Goal: Task Accomplishment & Management: Manage account settings

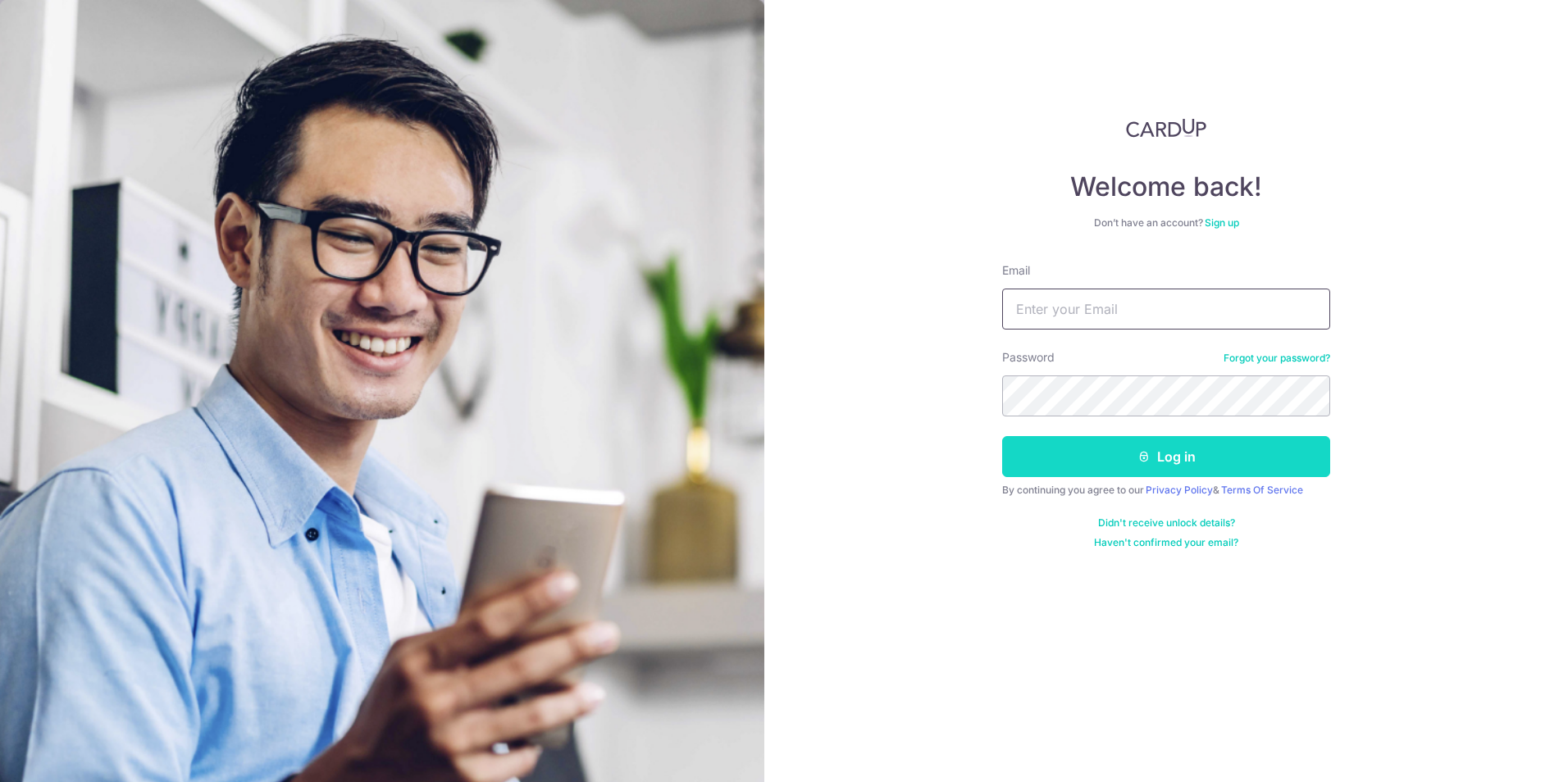
type input "[EMAIL_ADDRESS][DOMAIN_NAME]"
click at [1072, 454] on button "Log in" at bounding box center [1166, 456] width 328 height 41
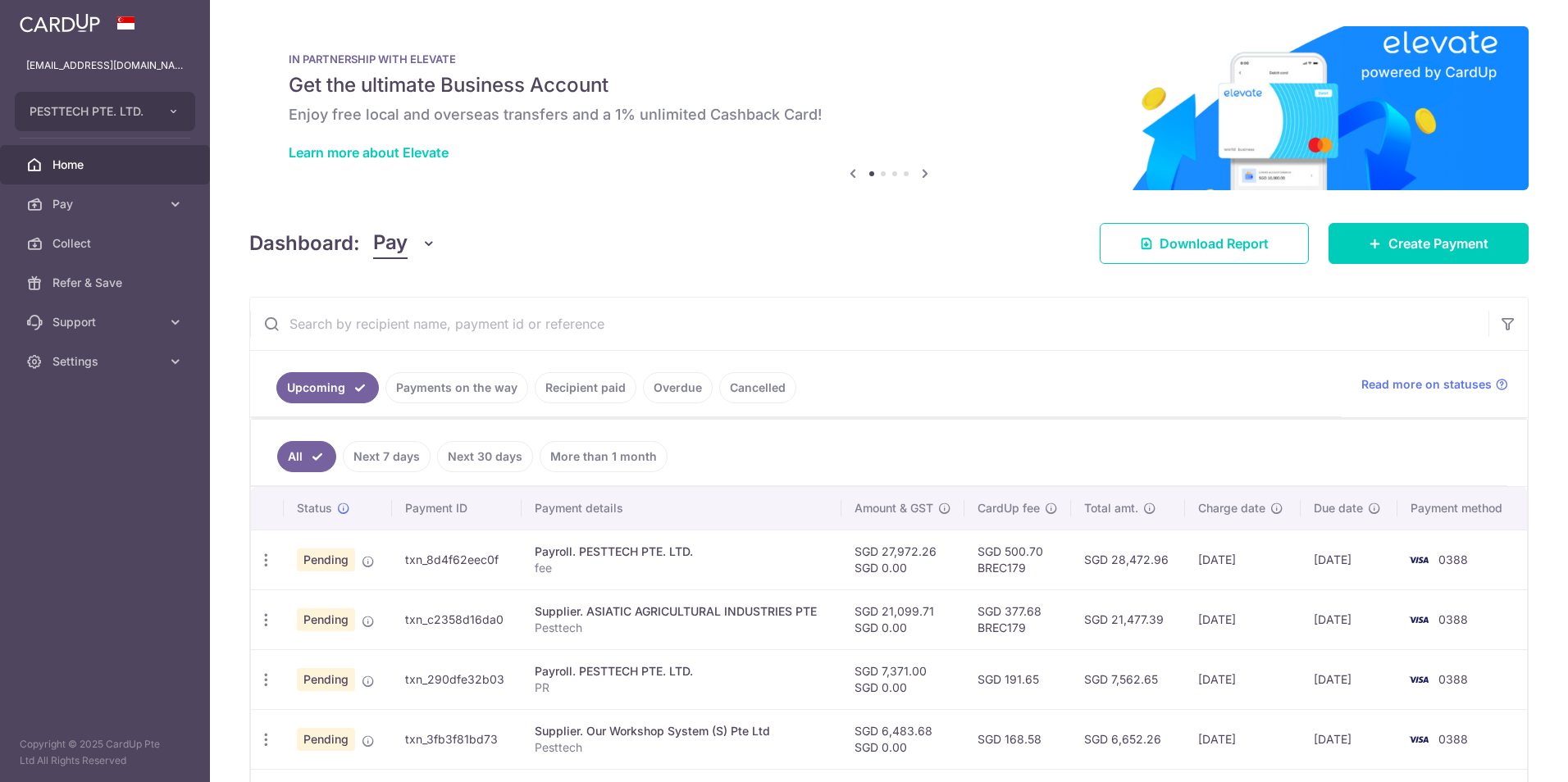
drag, startPoint x: 0, startPoint y: 0, endPoint x: 421, endPoint y: 386, distance: 571.2
click at [421, 386] on link "Payments on the way" at bounding box center [457, 387] width 143 height 31
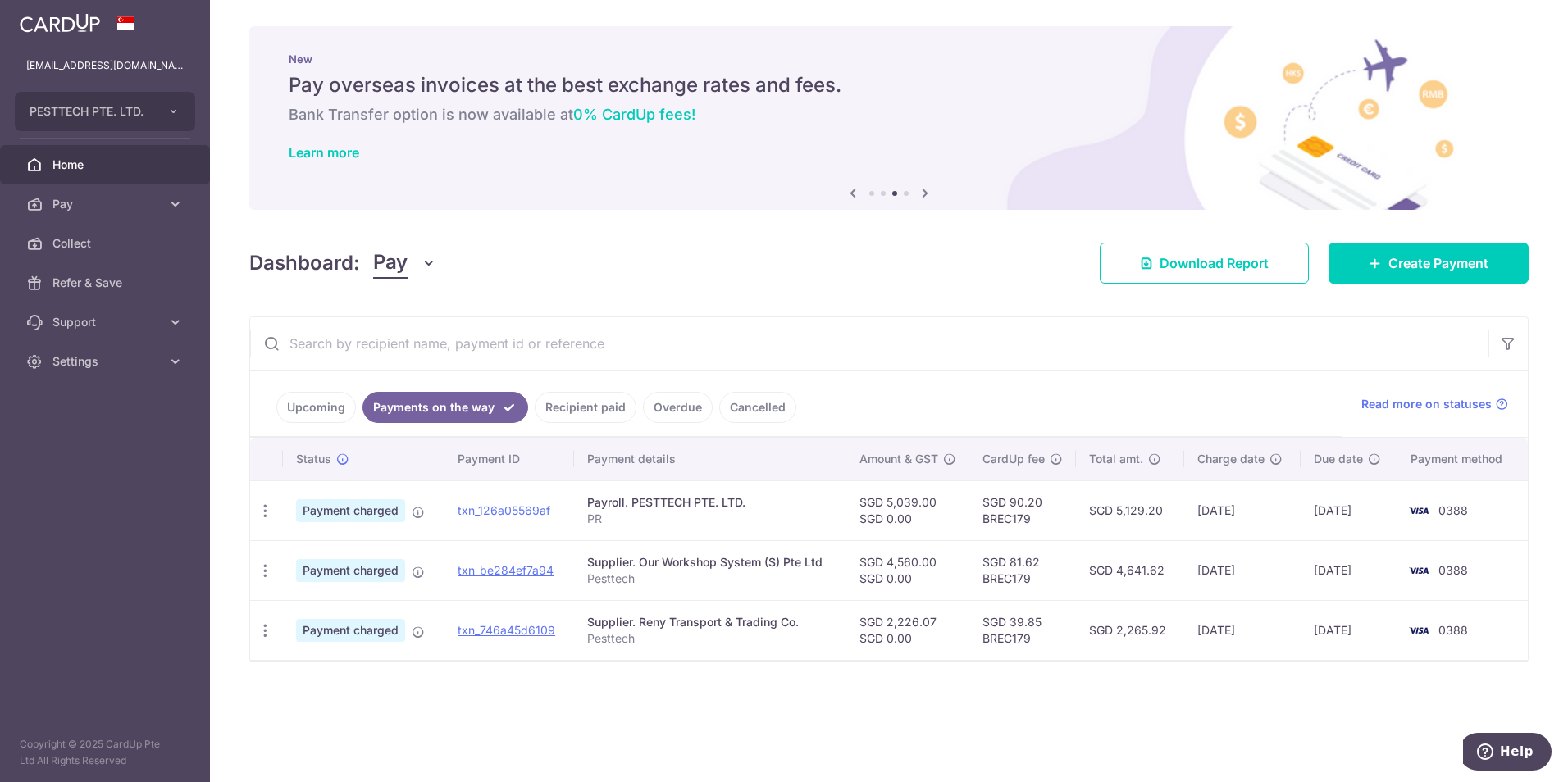
click at [322, 410] on link "Upcoming" at bounding box center [315, 407] width 80 height 31
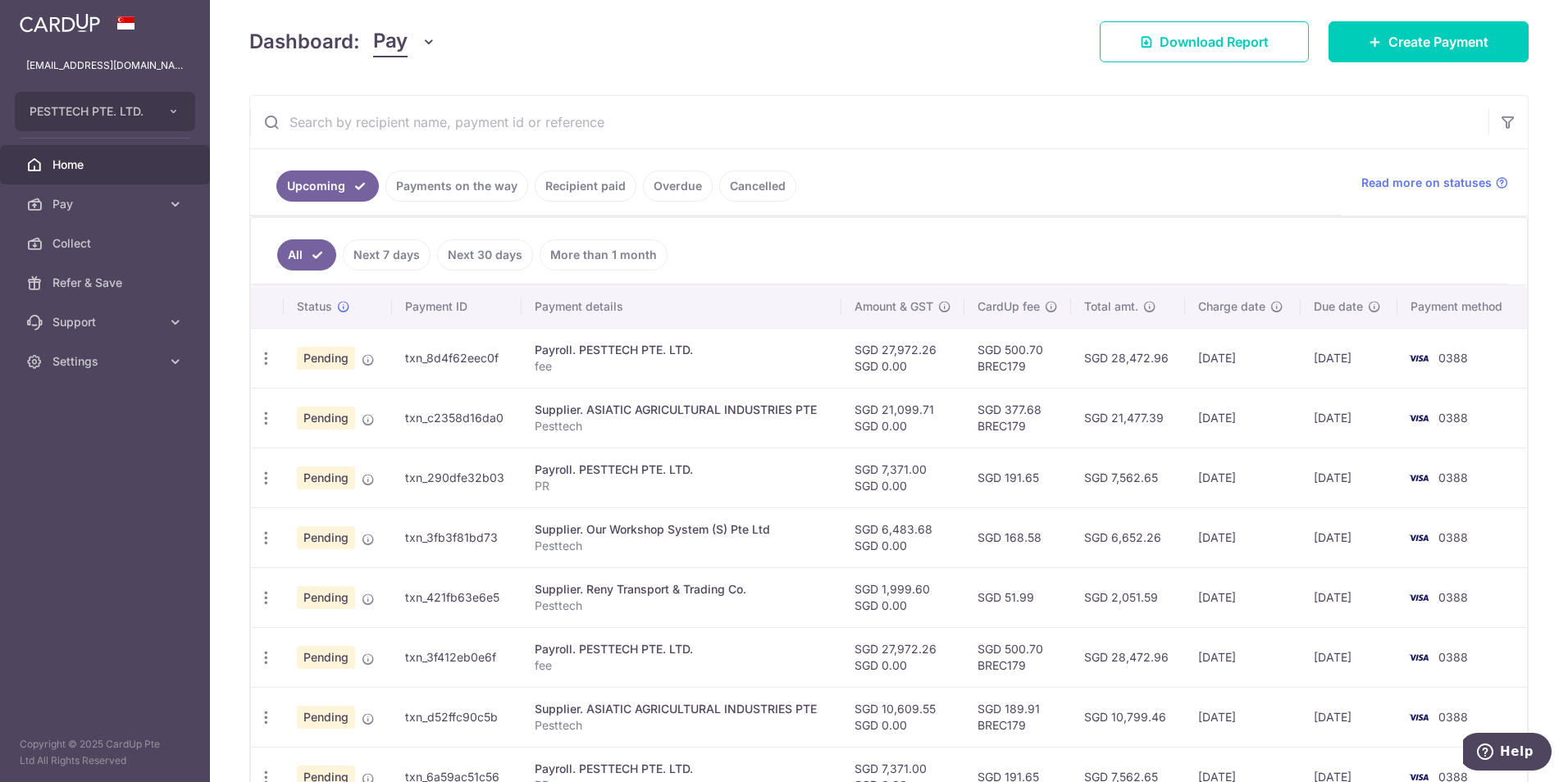
scroll to position [246, 0]
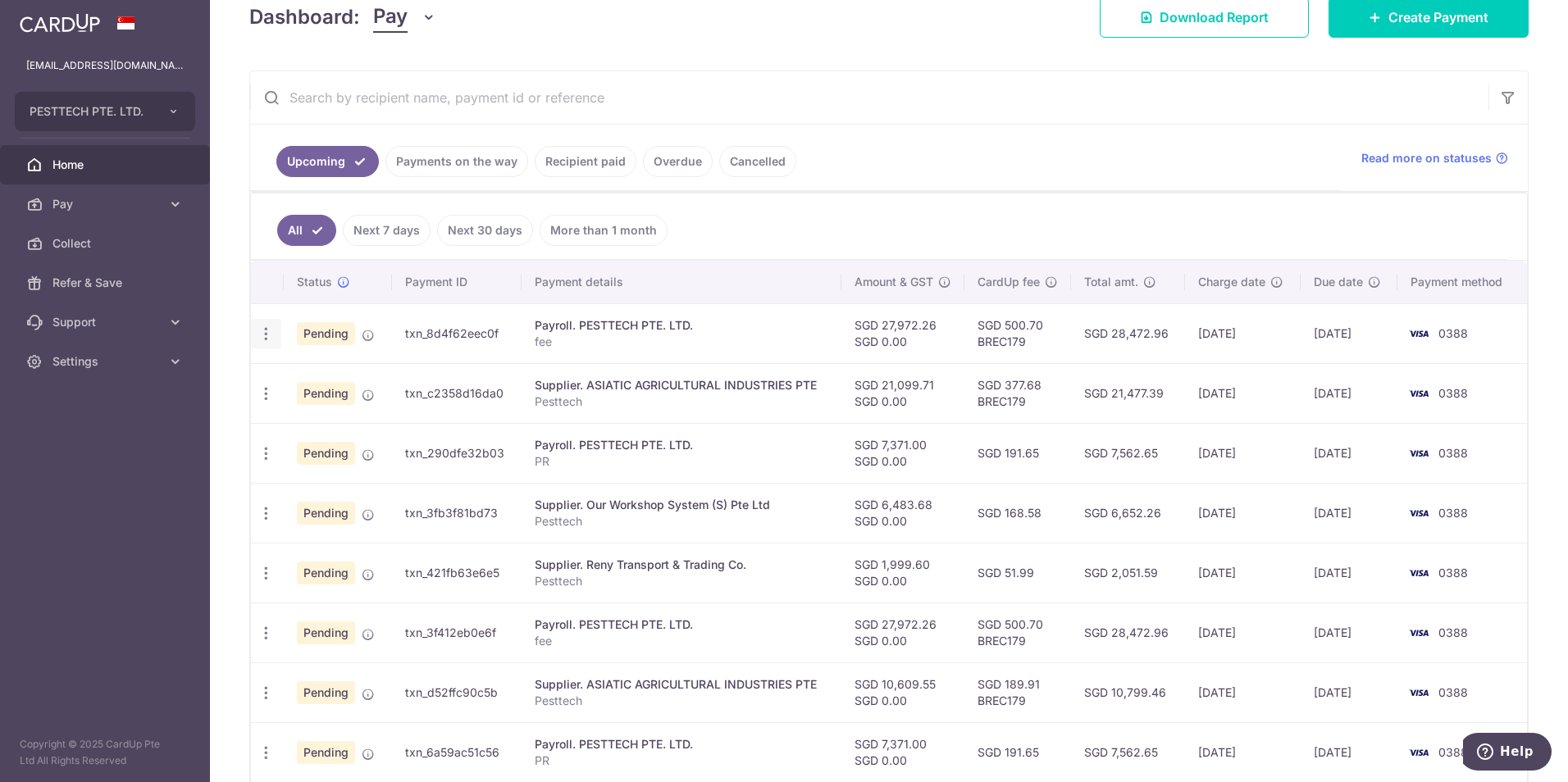
click at [271, 330] on icon "button" at bounding box center [266, 334] width 17 height 17
click at [324, 378] on span "Update payment" at bounding box center [353, 378] width 111 height 20
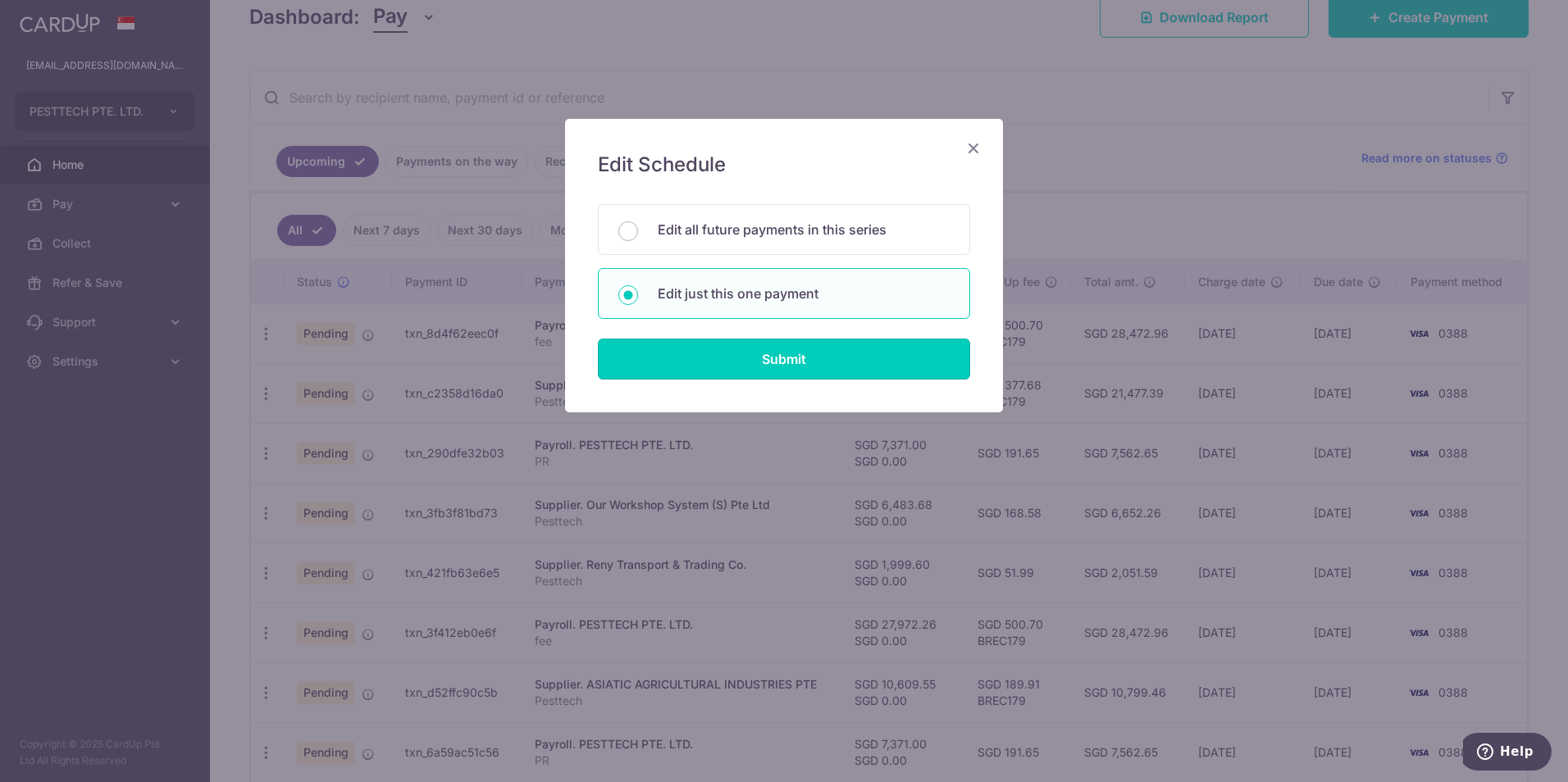
click at [769, 369] on input "Submit" at bounding box center [784, 359] width 372 height 41
radio input "true"
type input "27,972.26"
type input "[DATE]"
type input "fee"
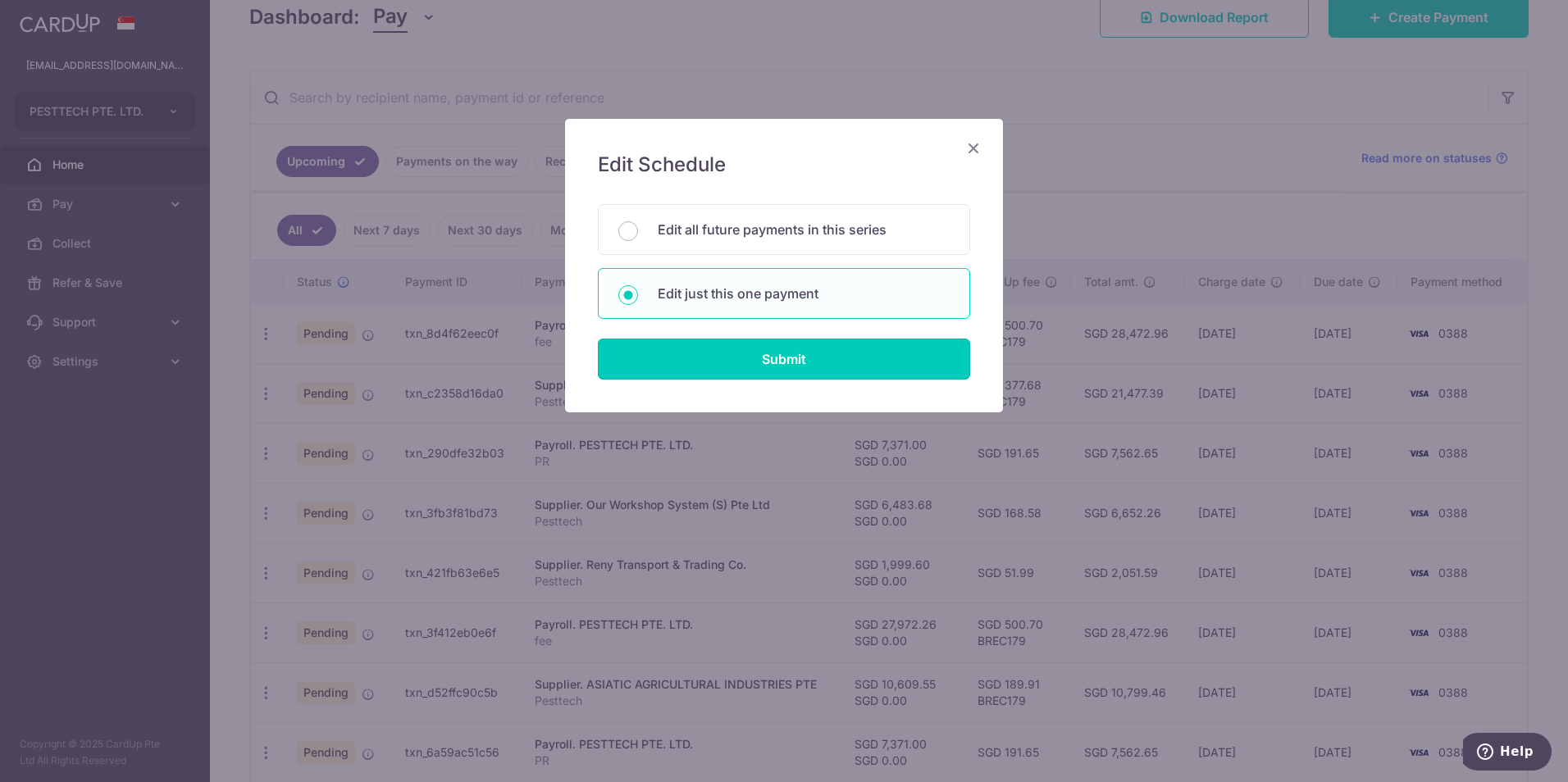
type input "fee"
type input "BREC179"
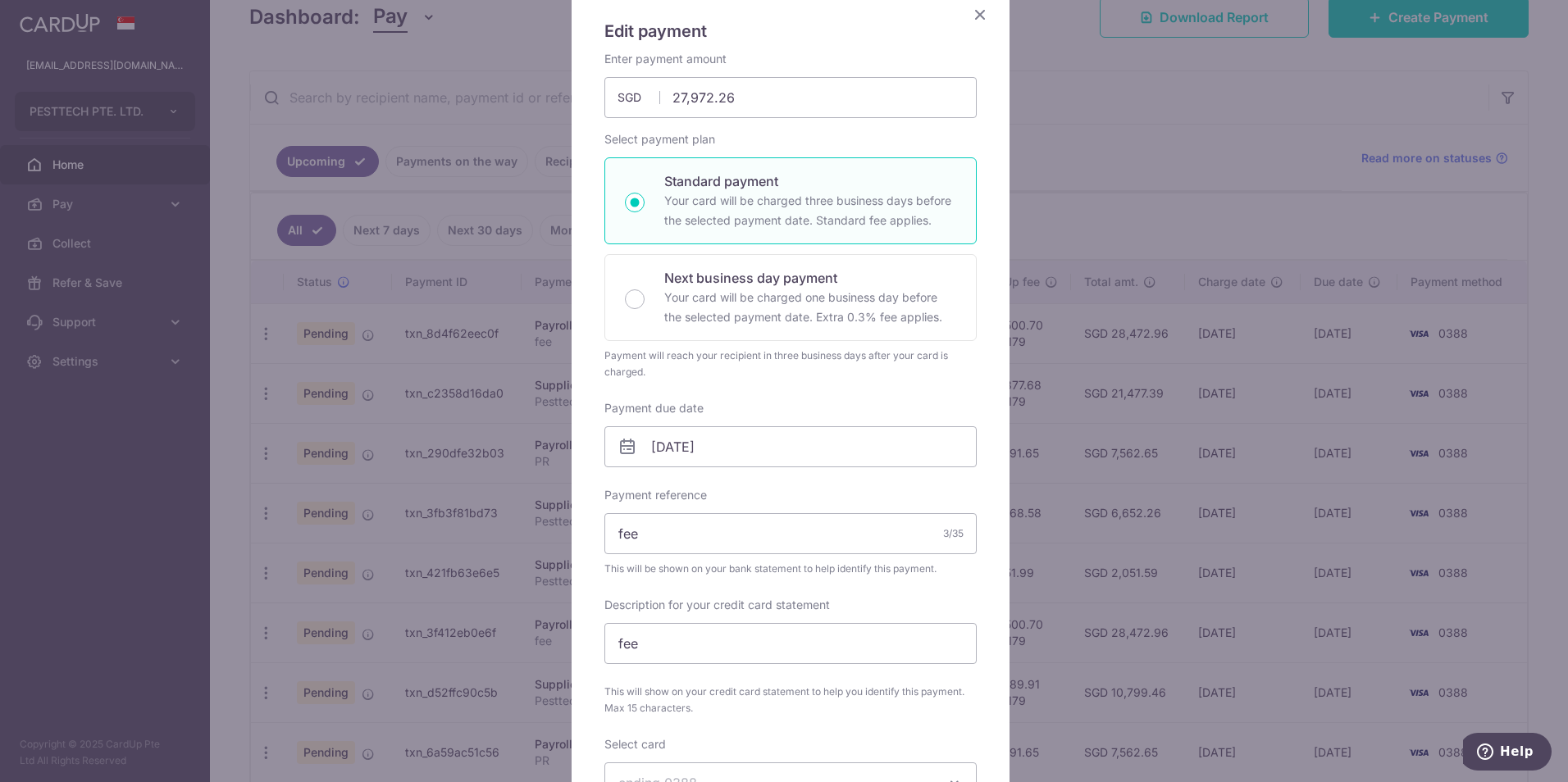
scroll to position [164, 0]
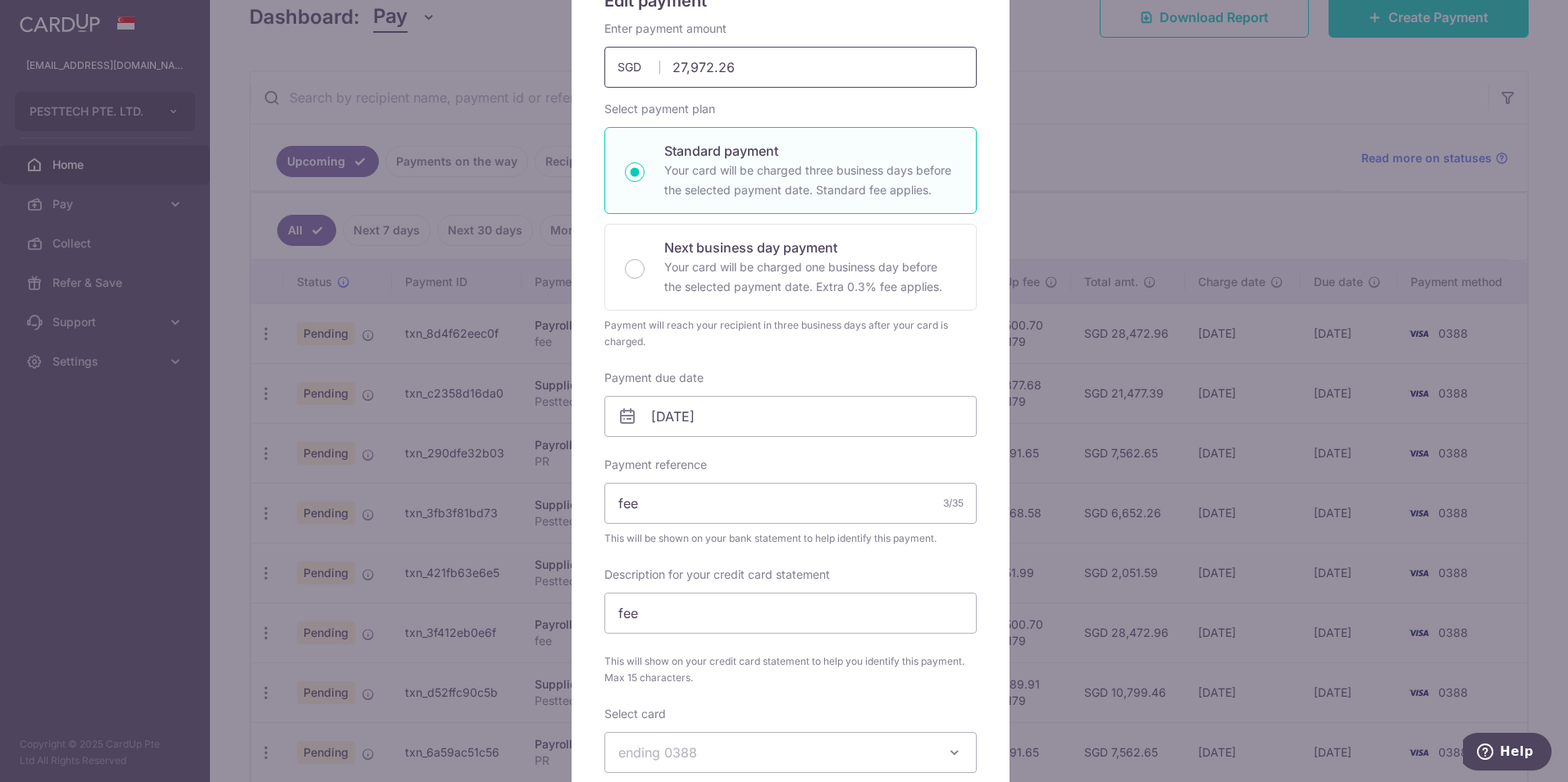
drag, startPoint x: 751, startPoint y: 71, endPoint x: 577, endPoint y: 63, distance: 174.2
click at [577, 63] on div "Edit payment By clicking apply, you will make changes to all payments to PESTTE…" at bounding box center [791, 562] width 438 height 1214
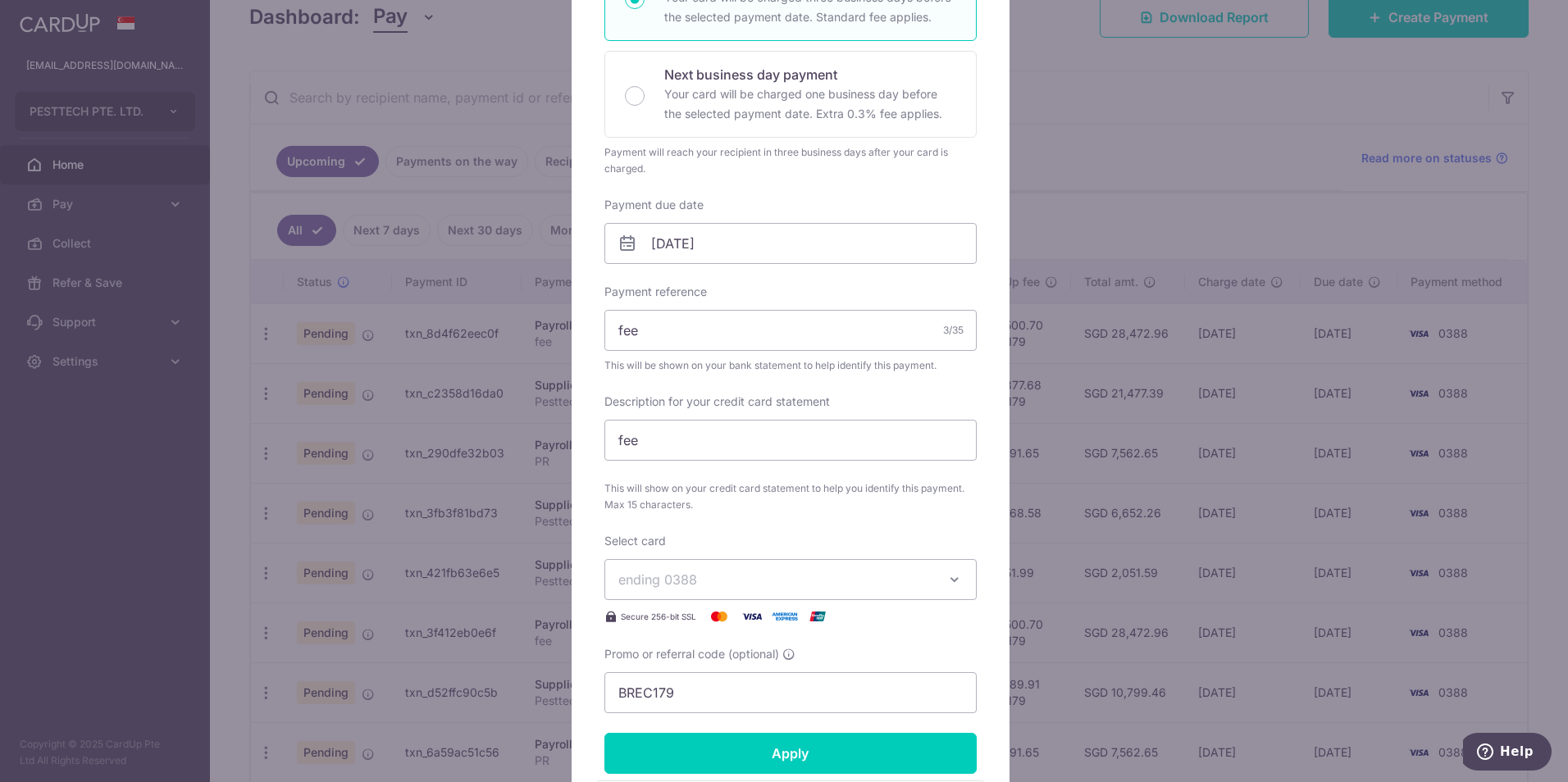
scroll to position [410, 0]
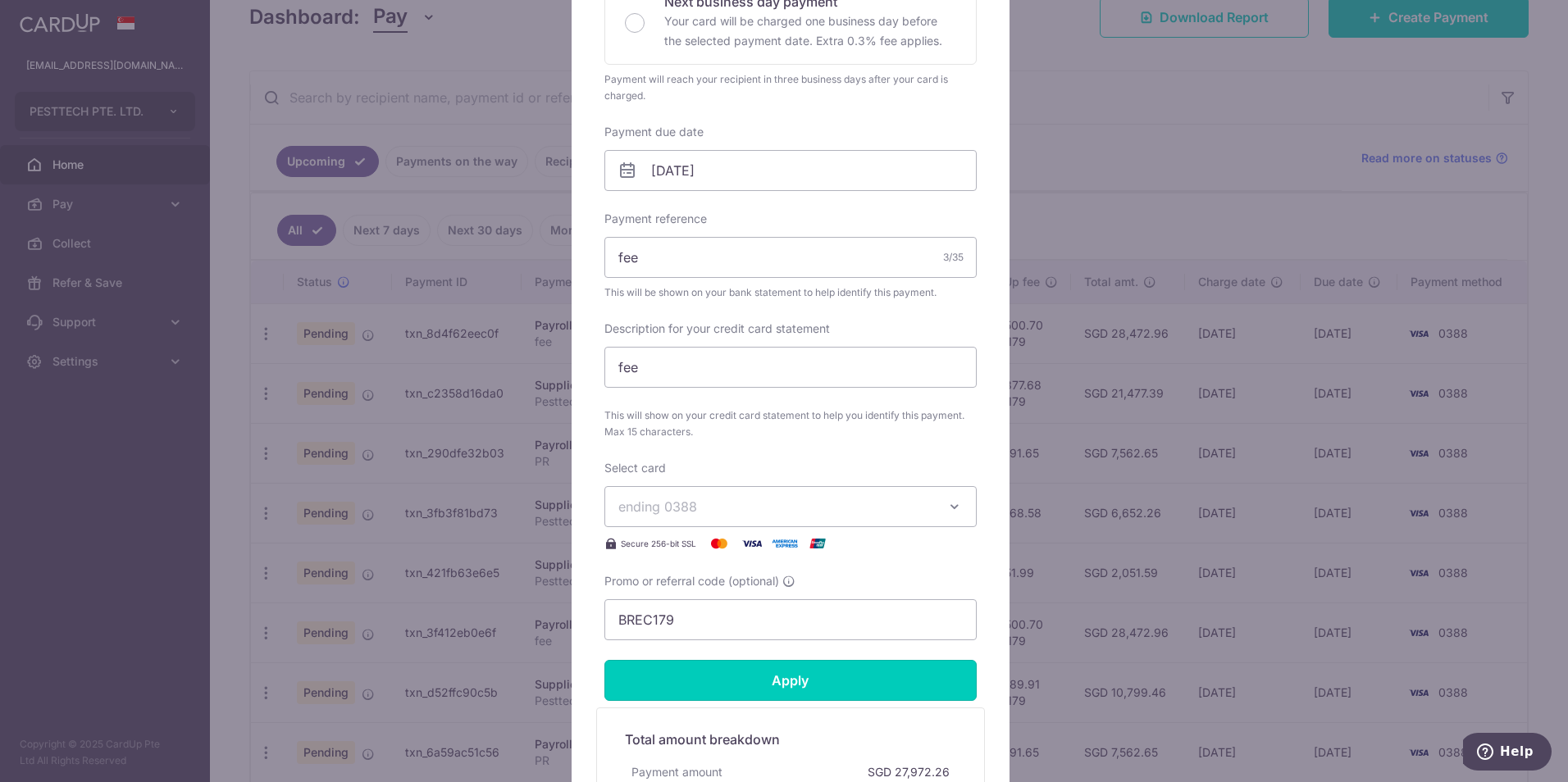
type input "28,308.88"
click at [774, 682] on form "By clicking apply, you will make changes to all payments to PESTTECH PTE. LTD. …" at bounding box center [791, 332] width 372 height 1116
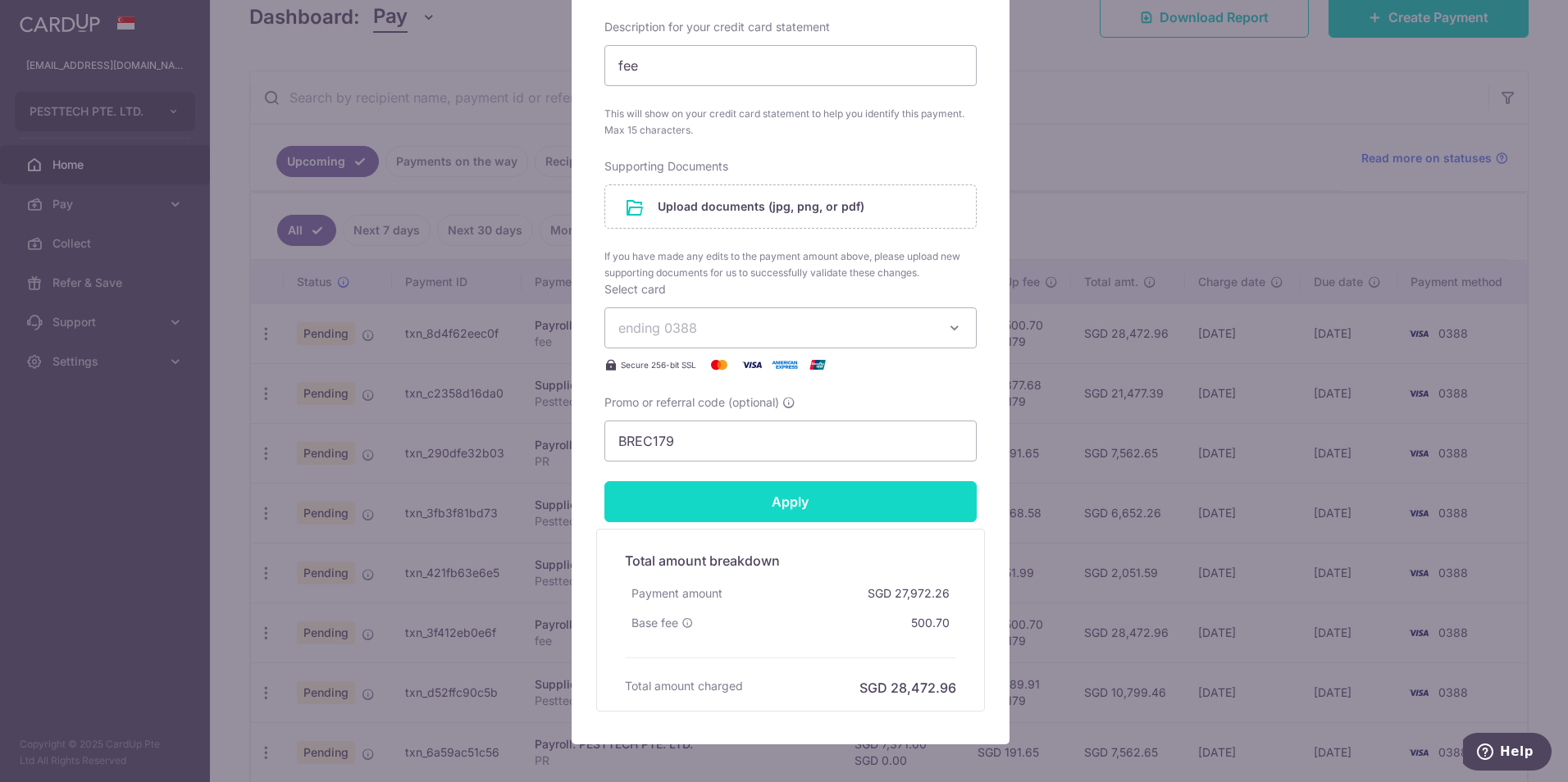
scroll to position [738, 0]
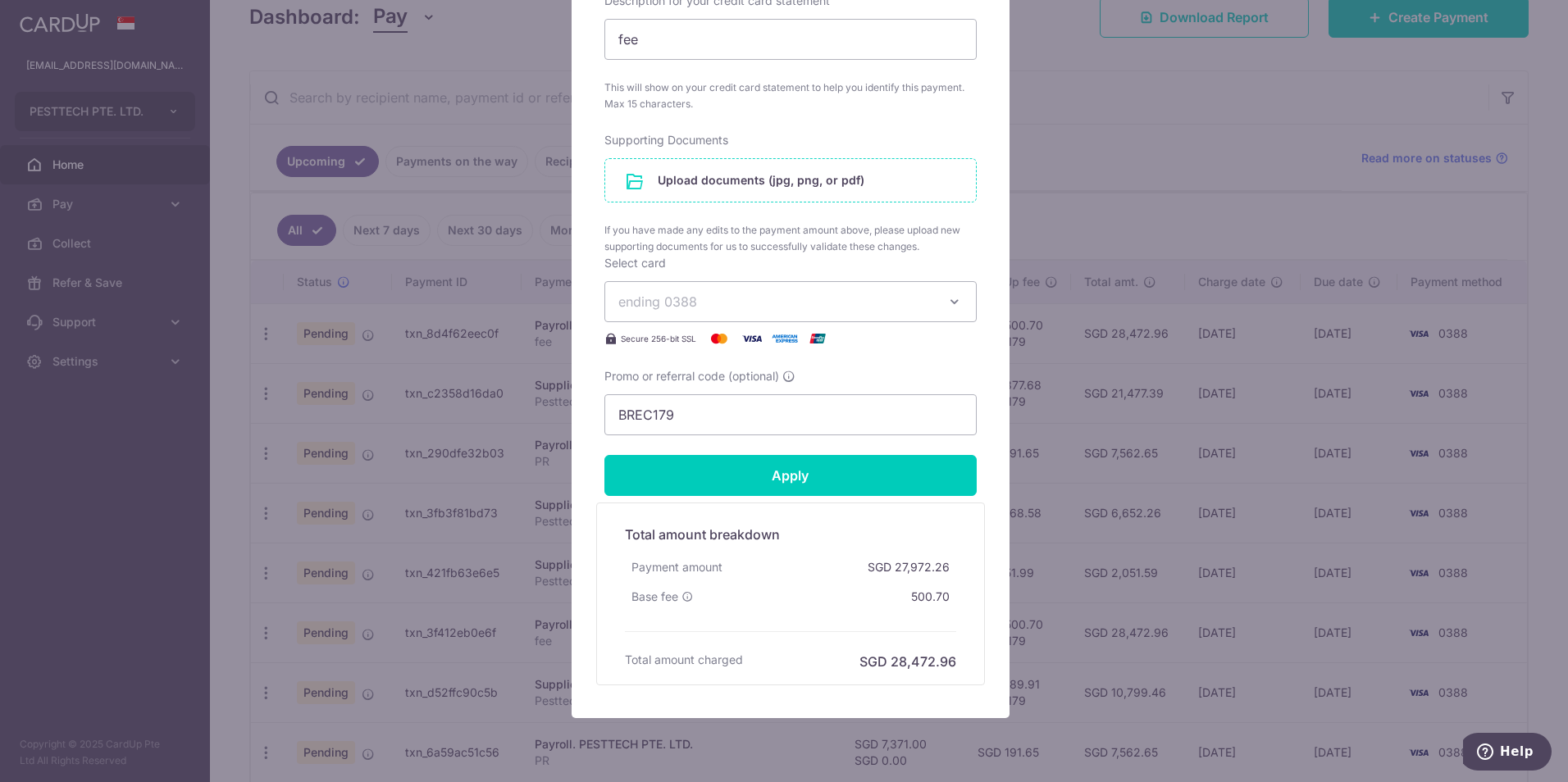
click at [747, 191] on input "file" at bounding box center [791, 181] width 370 height 43
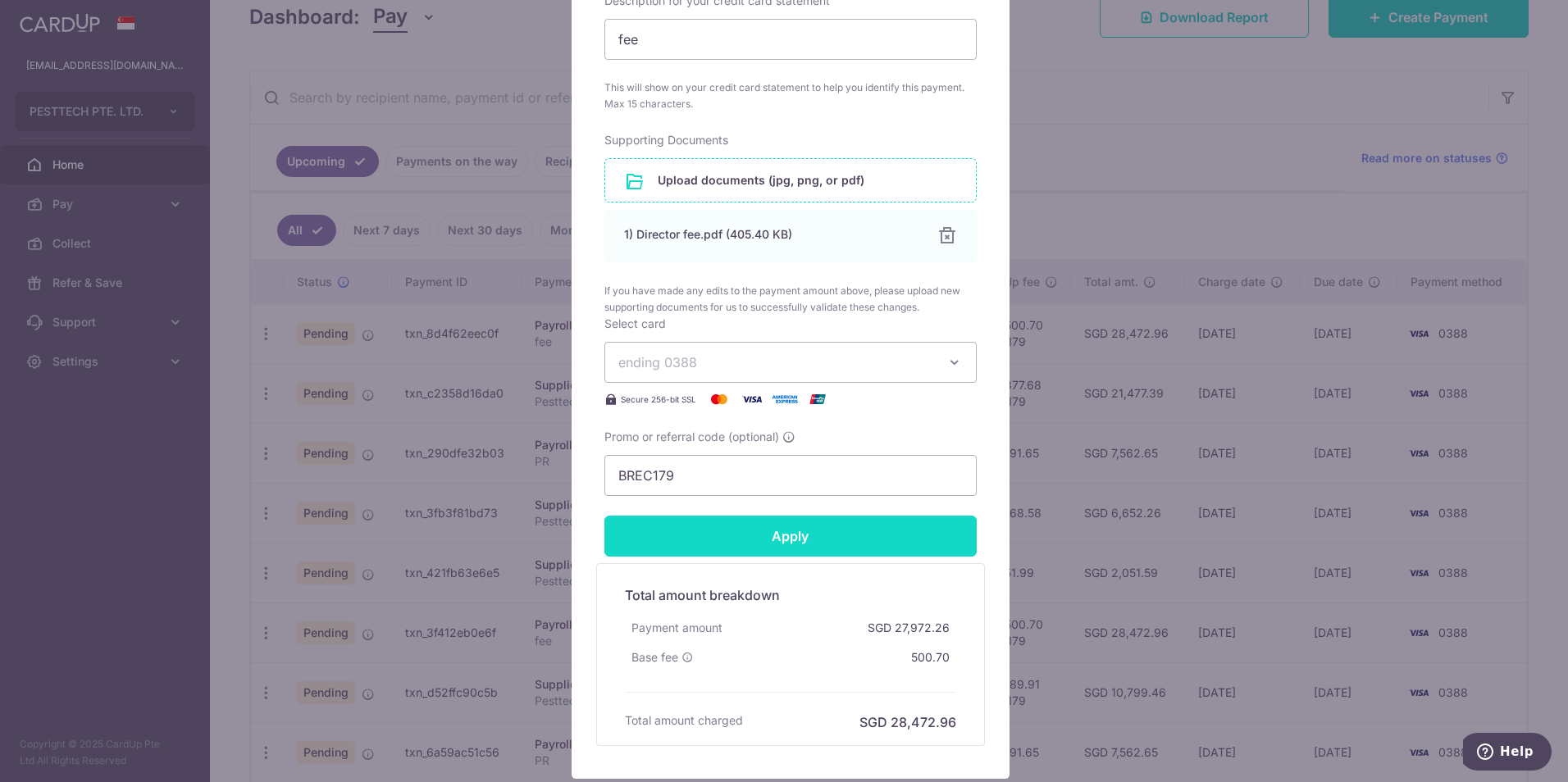
click at [793, 534] on input "Apply" at bounding box center [791, 536] width 372 height 41
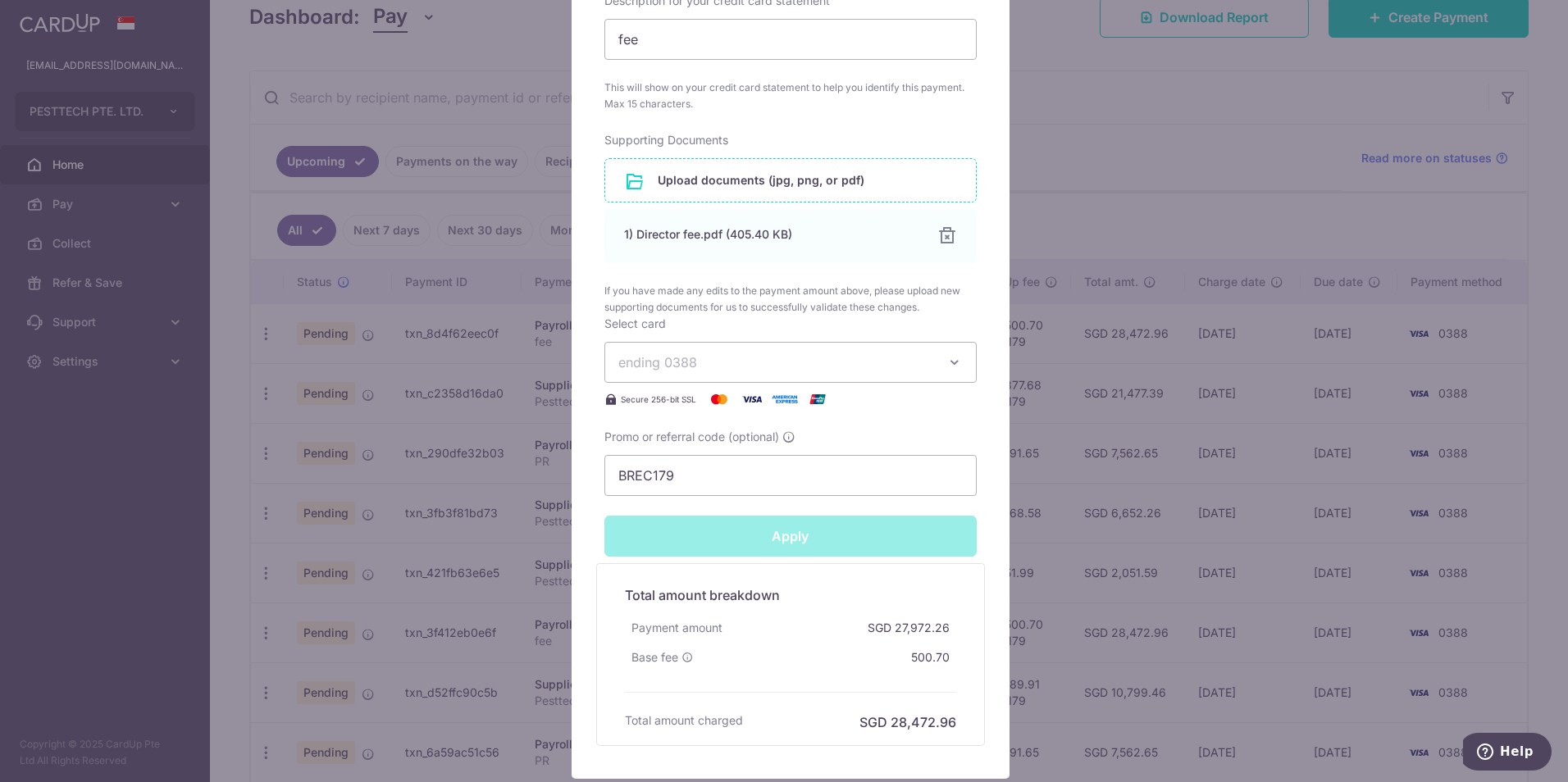
type input "Successfully Applied"
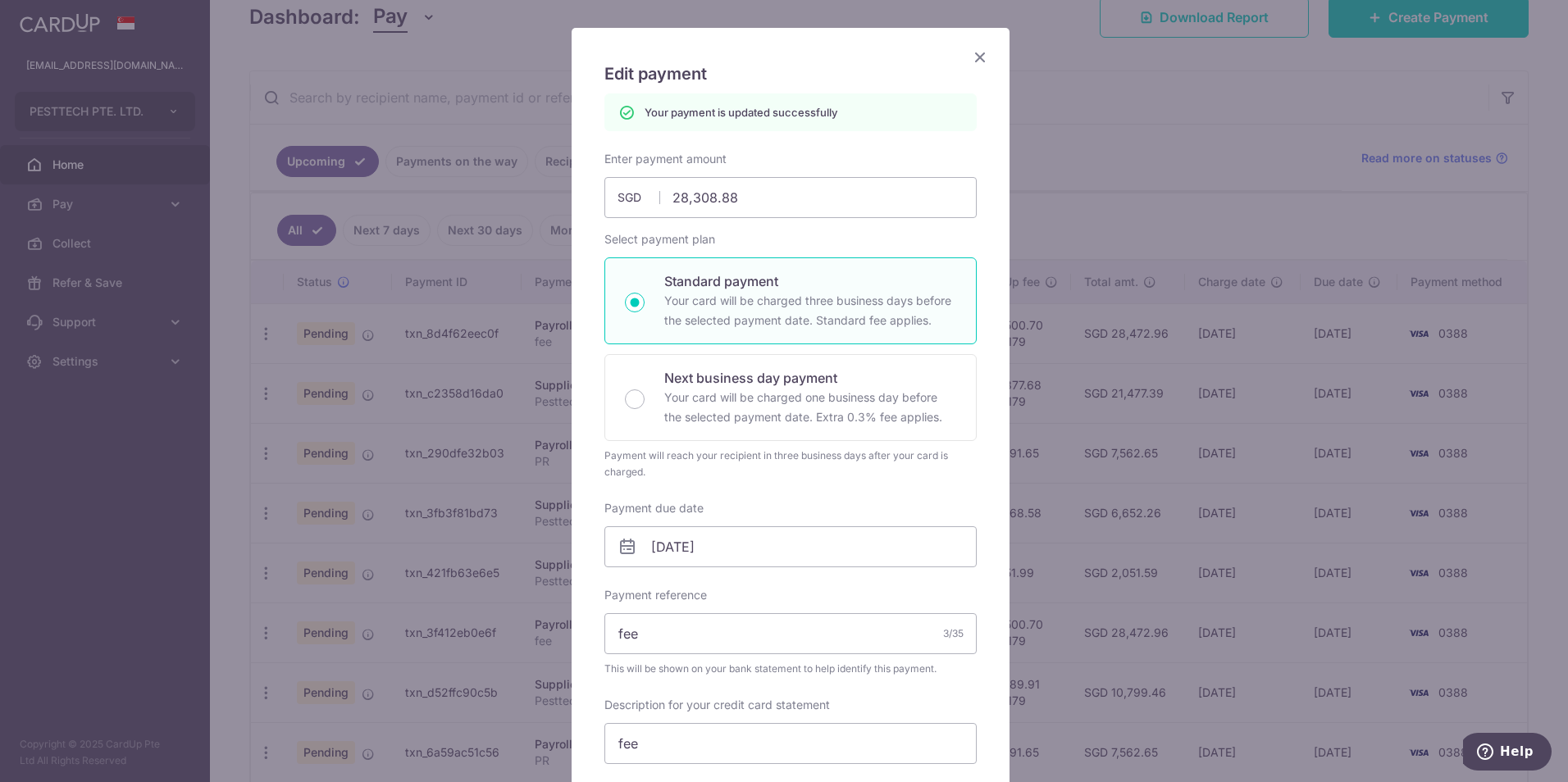
scroll to position [0, 0]
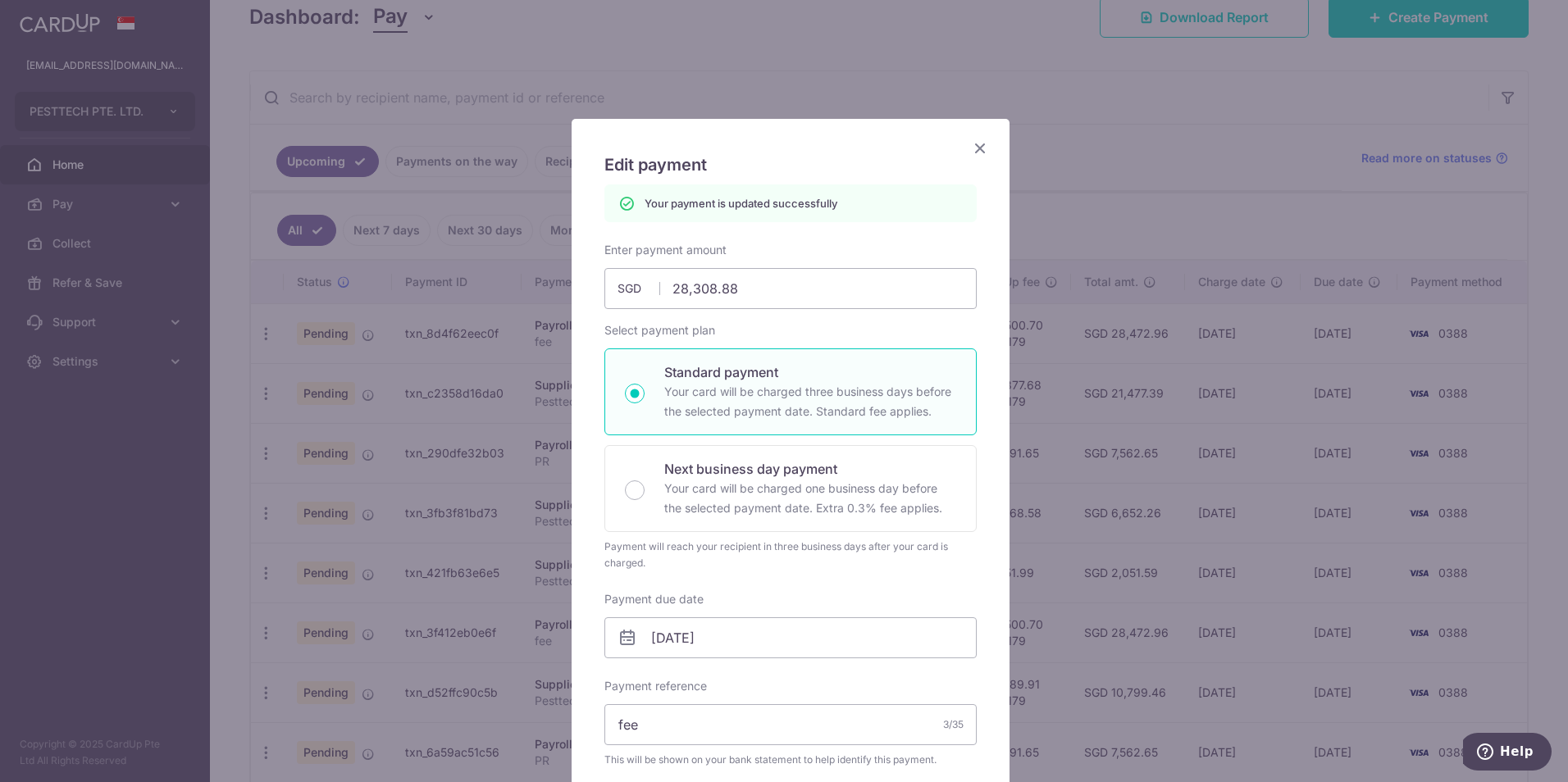
click at [980, 151] on icon "Close" at bounding box center [980, 148] width 20 height 21
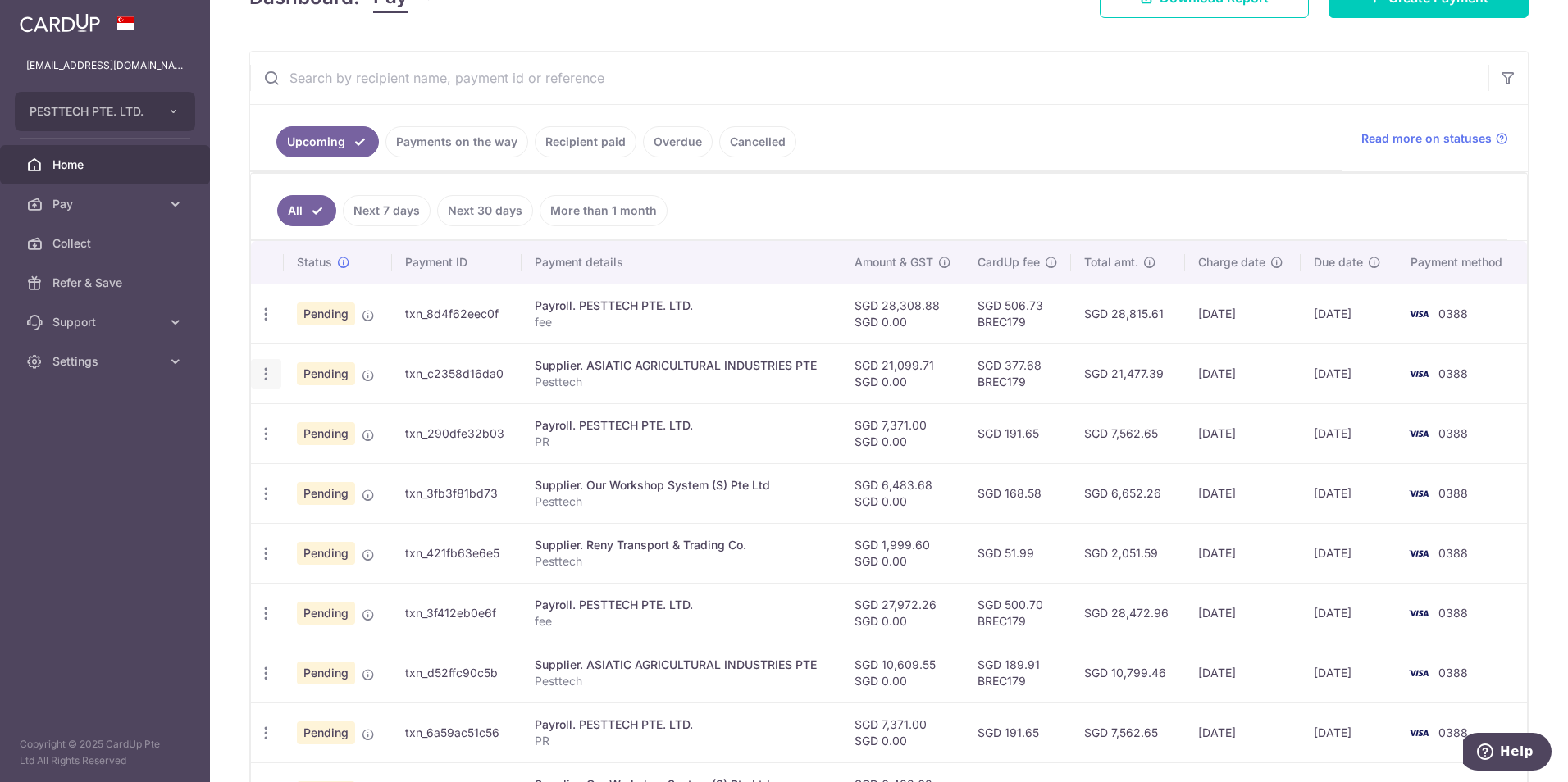
click at [270, 373] on icon "button" at bounding box center [266, 374] width 17 height 17
click at [750, 430] on div "Payroll. PESTTECH PTE. LTD." at bounding box center [681, 426] width 294 height 17
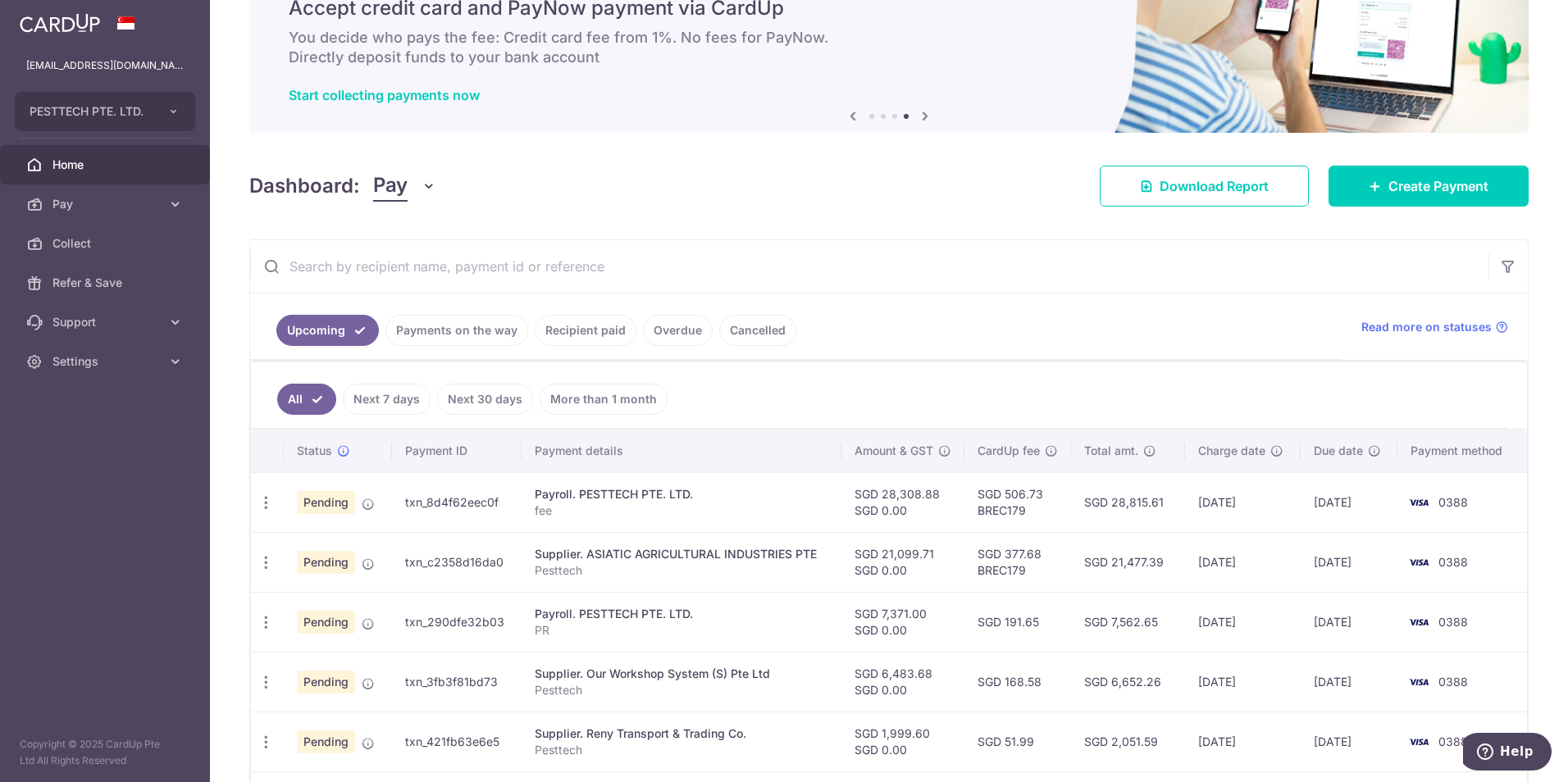
scroll to position [20, 0]
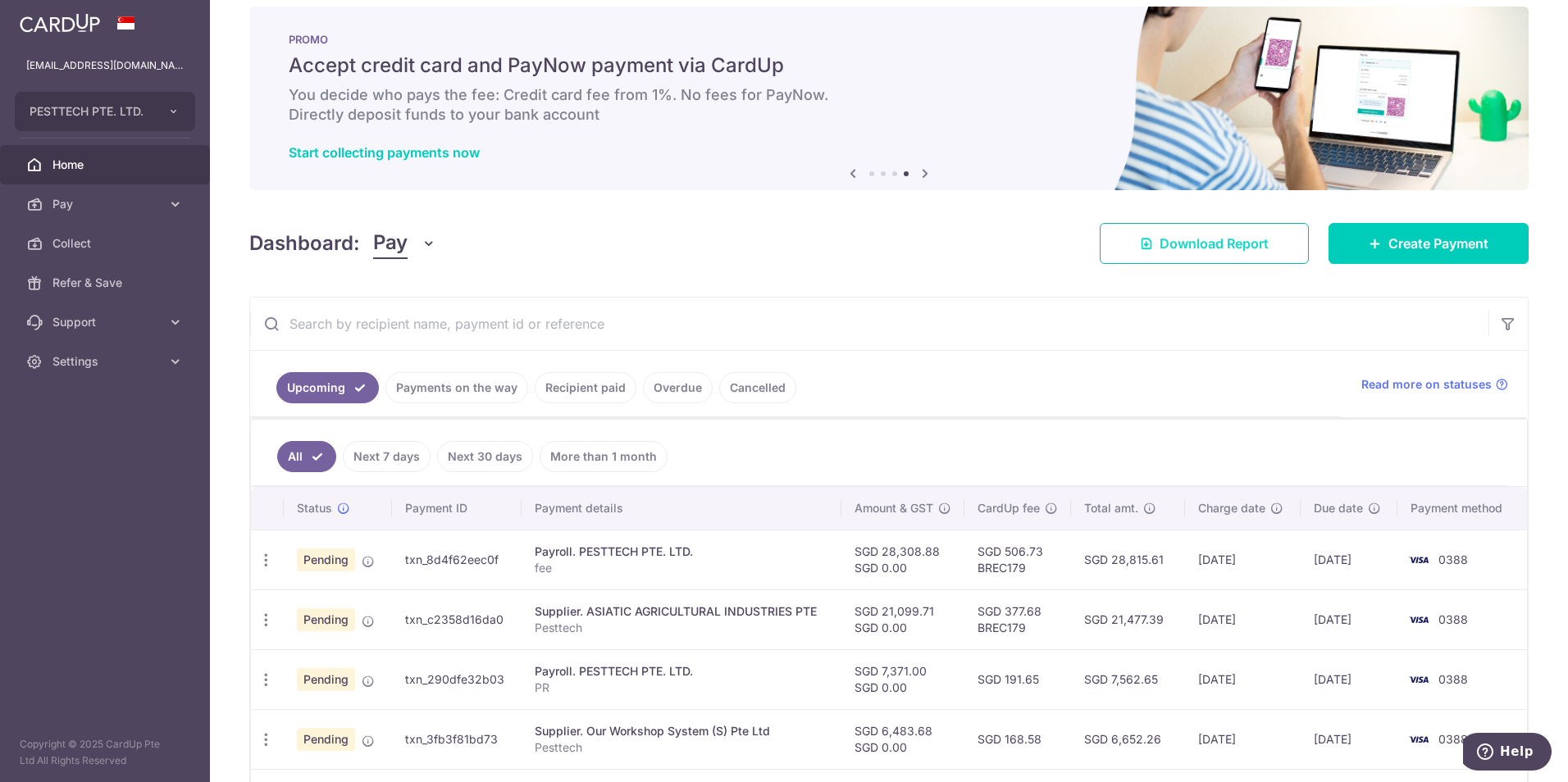
click at [1235, 246] on span "Download Report" at bounding box center [1213, 243] width 109 height 20
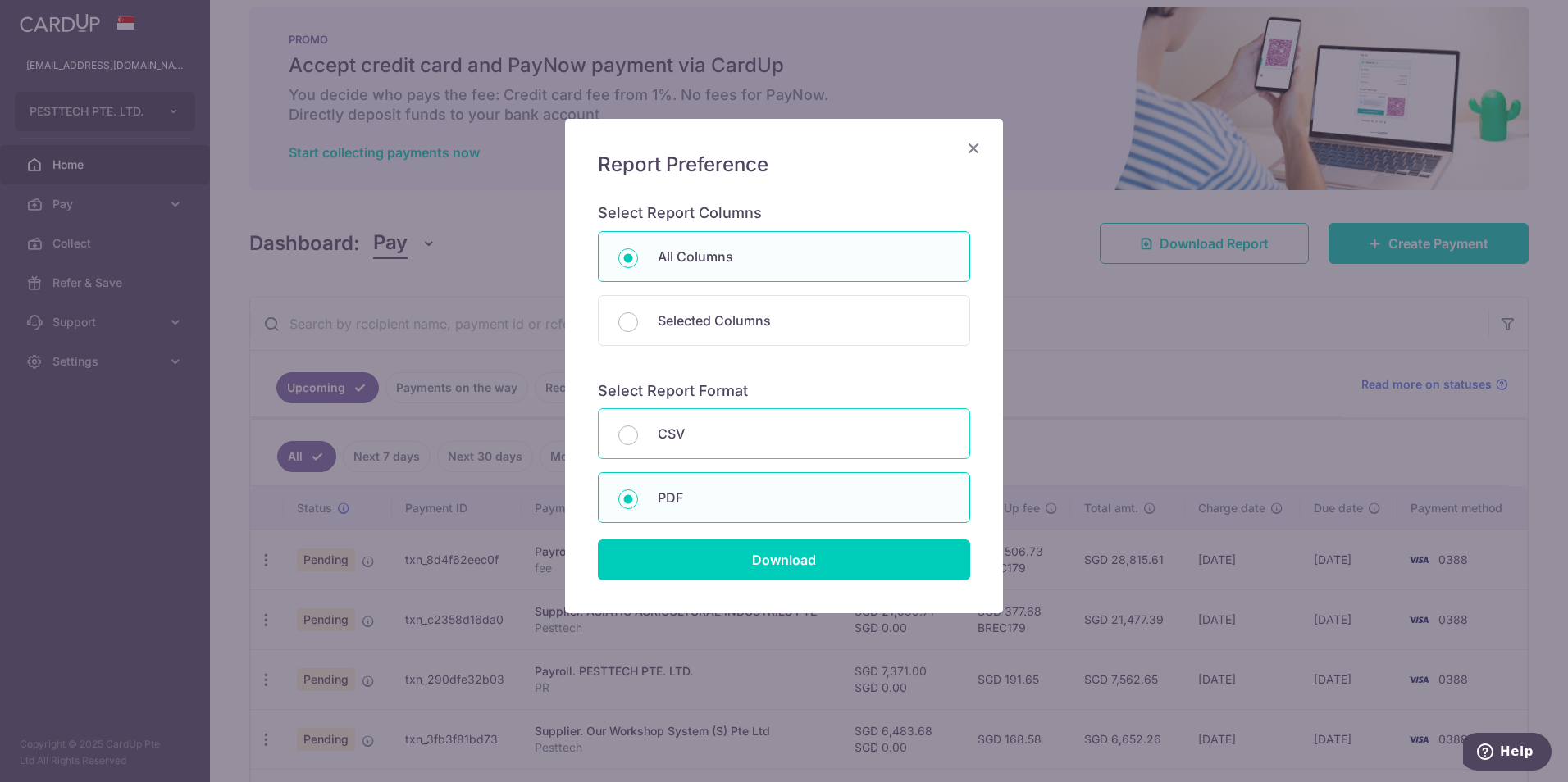
click at [701, 444] on div "CSV" at bounding box center [784, 433] width 372 height 51
radio input "true"
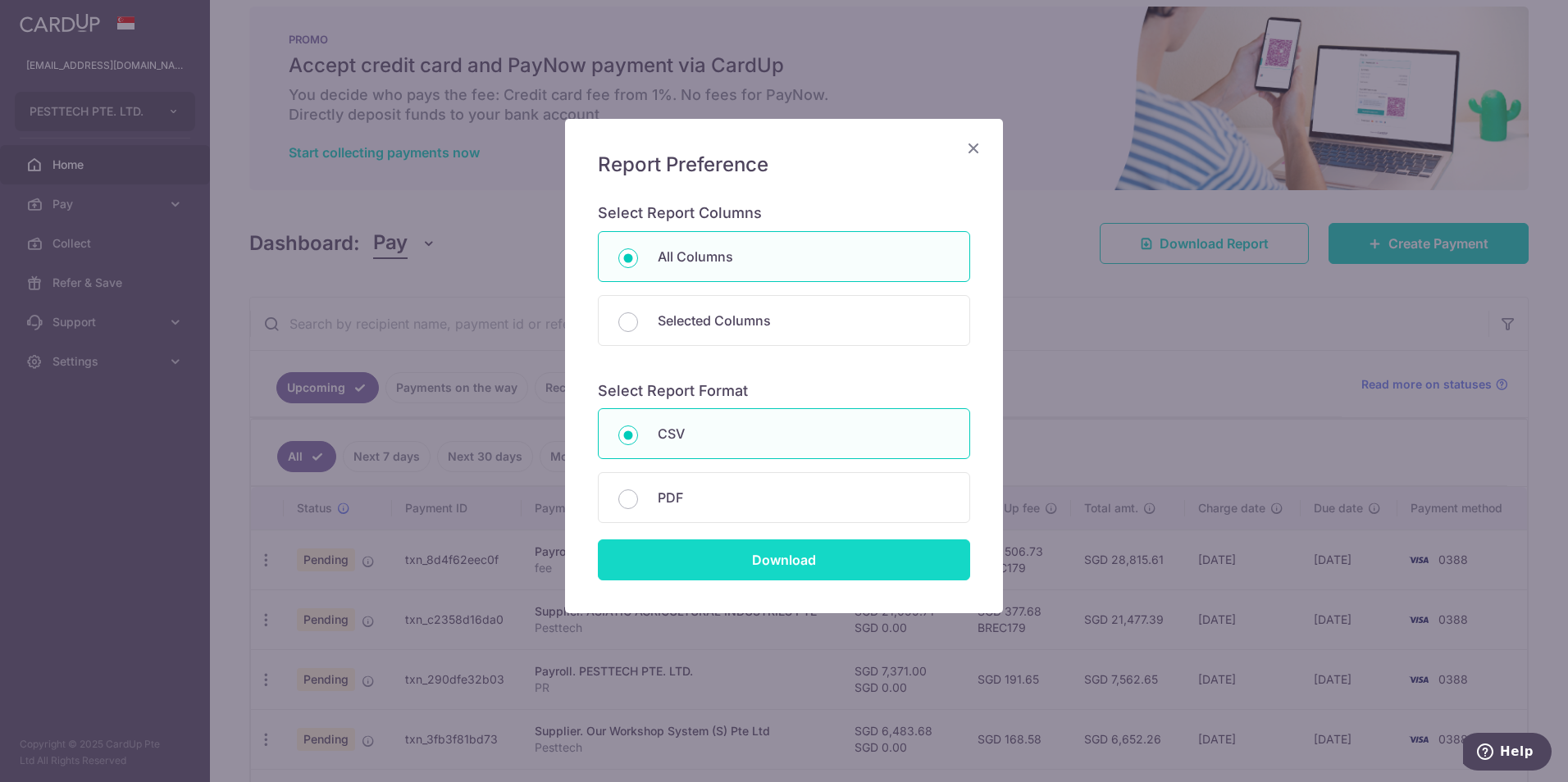
click at [714, 550] on input "Download" at bounding box center [784, 560] width 372 height 41
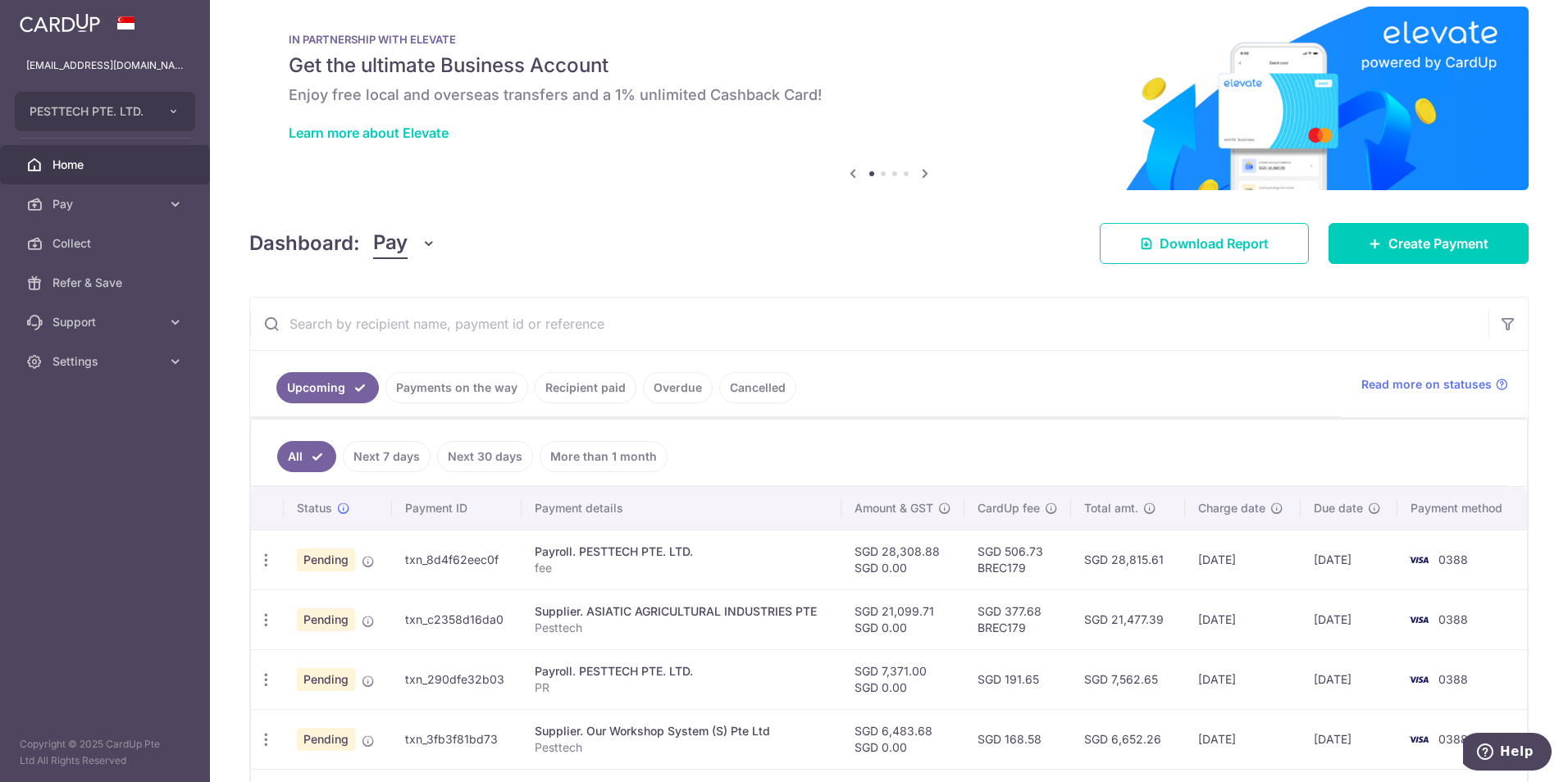
click at [1049, 85] on h6 "Enjoy free local and overseas transfers and a 1% unlimited Cashback Card!" at bounding box center [889, 94] width 1200 height 20
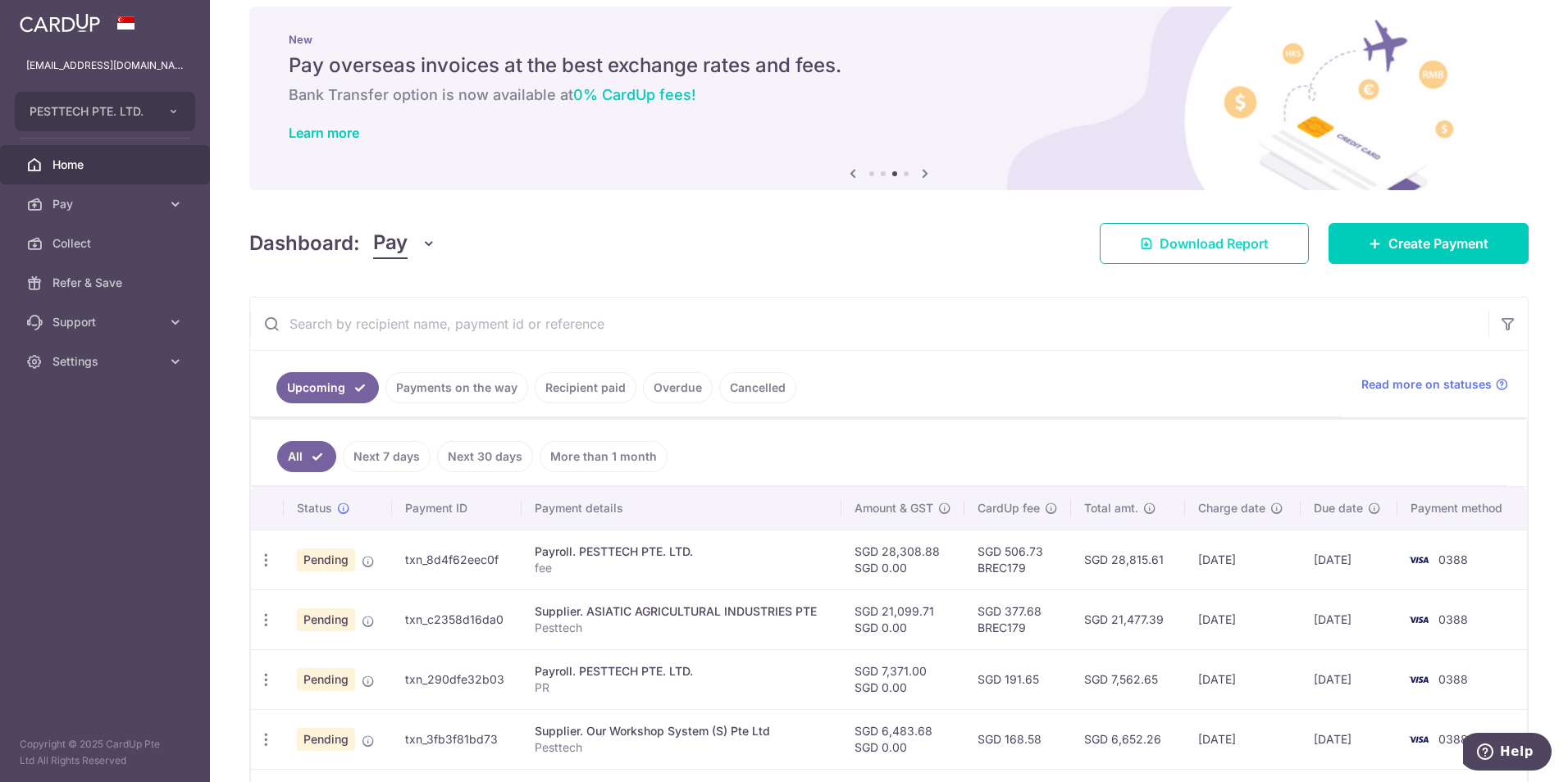
click at [1186, 249] on span "Download Report" at bounding box center [1213, 243] width 109 height 20
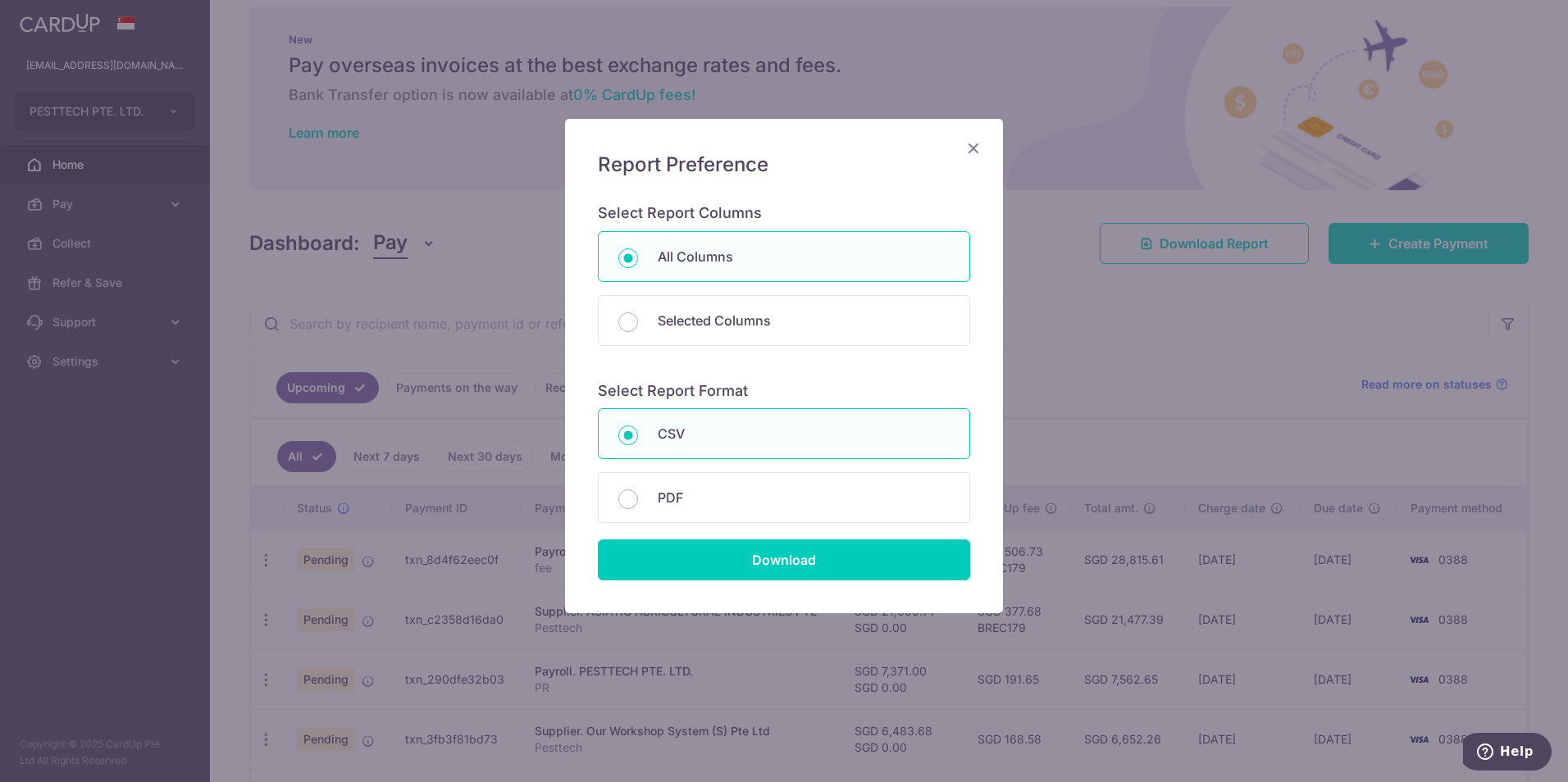
click at [982, 143] on icon "Close" at bounding box center [973, 148] width 20 height 21
